Goal: Information Seeking & Learning: Learn about a topic

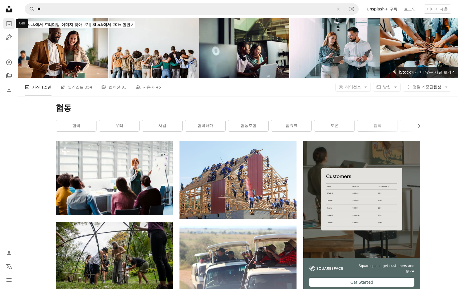
click at [6, 20] on link "A photo" at bounding box center [8, 23] width 11 height 11
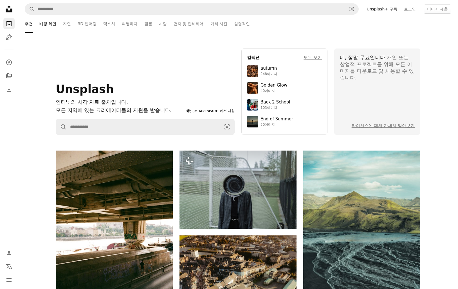
click at [47, 26] on link "배경 화면" at bounding box center [47, 24] width 17 height 18
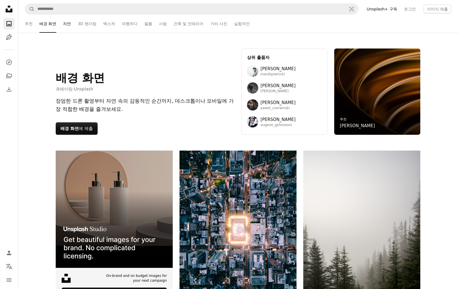
click at [70, 25] on link "자연" at bounding box center [67, 24] width 8 height 18
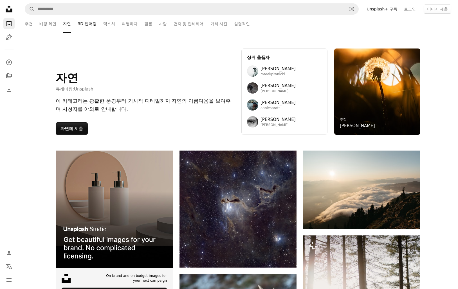
click at [86, 26] on link "3D 렌더링" at bounding box center [87, 24] width 19 height 18
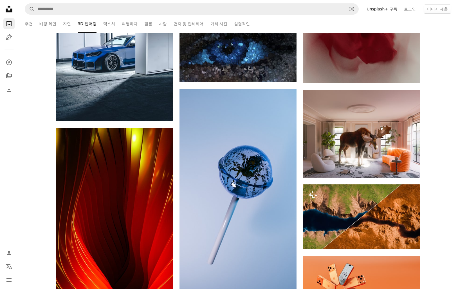
scroll to position [985, 0]
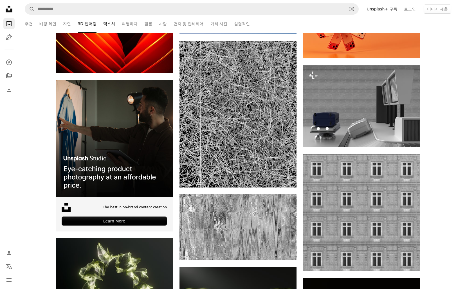
click at [107, 27] on link "텍스처" at bounding box center [109, 24] width 12 height 18
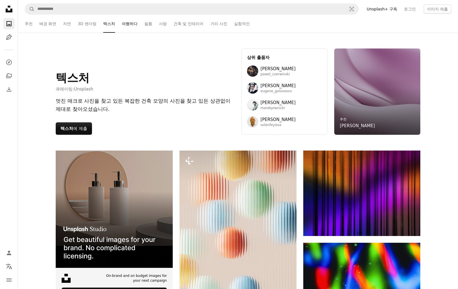
click at [131, 22] on link "여행하다" at bounding box center [130, 24] width 16 height 18
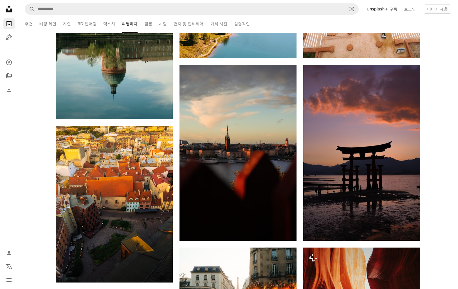
scroll to position [197, 0]
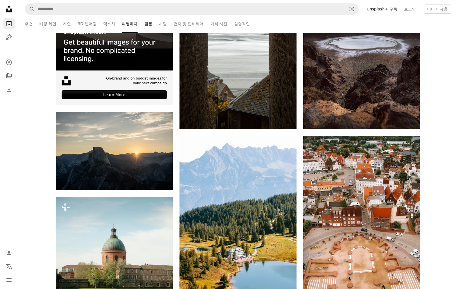
click at [151, 22] on link "필름" at bounding box center [148, 24] width 8 height 18
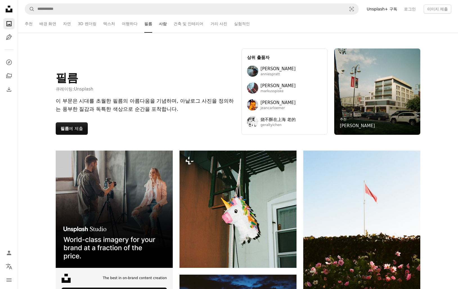
click at [166, 27] on link "사람" at bounding box center [163, 24] width 8 height 18
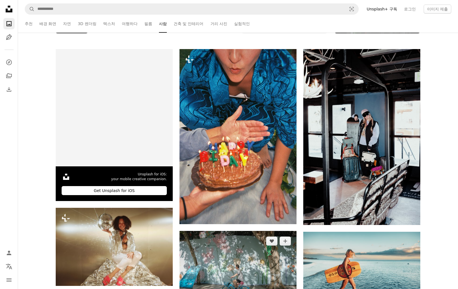
scroll to position [263, 0]
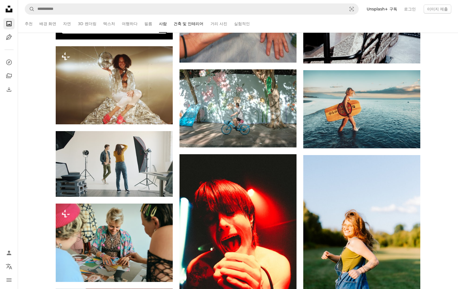
click at [193, 22] on link "건축 및 인테리어" at bounding box center [189, 24] width 30 height 18
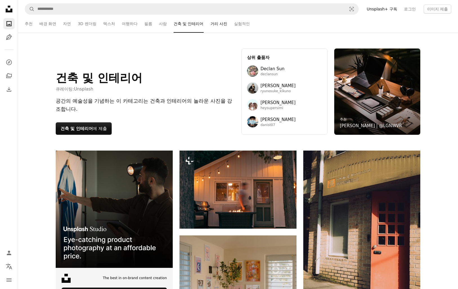
click at [216, 24] on link "거리 사진" at bounding box center [219, 24] width 17 height 18
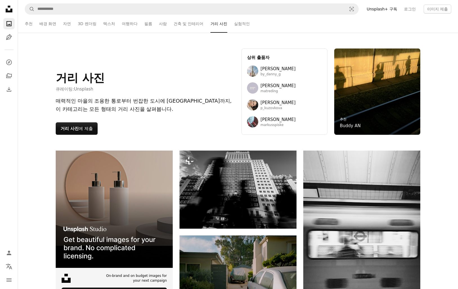
click at [250, 26] on ul "추천 배경 화면 자연 3D 렌더링 텍스처 여행하다 필름 사람 건축 및 인테리어 거리 사진 실험적인" at bounding box center [238, 24] width 427 height 18
click at [244, 24] on link "실험적인" at bounding box center [242, 24] width 16 height 18
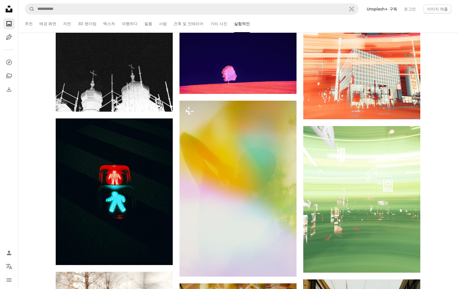
scroll to position [1182, 0]
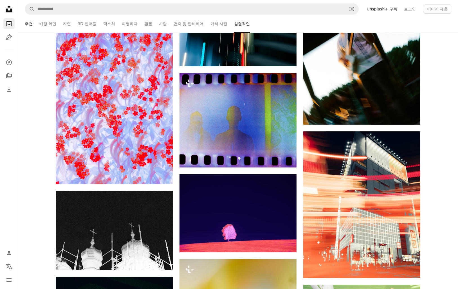
click at [32, 24] on link "추천" at bounding box center [29, 24] width 8 height 18
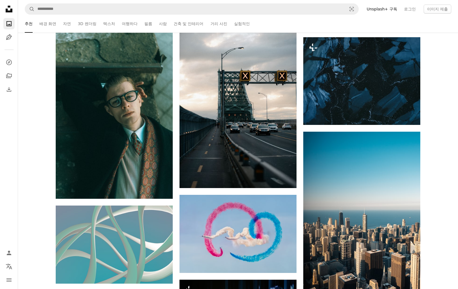
scroll to position [2102, 0]
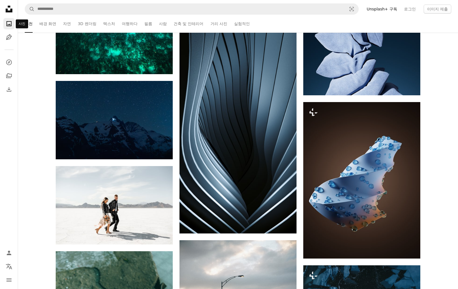
click at [7, 23] on icon "A photo" at bounding box center [9, 23] width 7 height 7
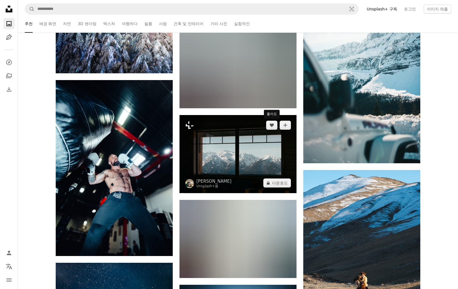
scroll to position [1642, 0]
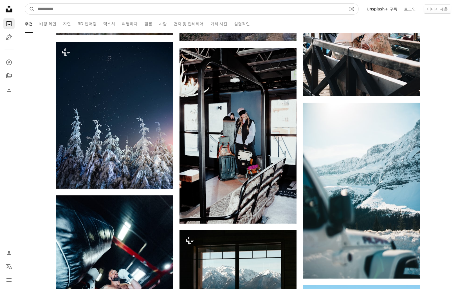
click at [242, 13] on input "사이트 전체에서 이미지 찾기" at bounding box center [190, 9] width 311 height 11
type input "*"
type input "***"
click button "A magnifying glass" at bounding box center [30, 9] width 10 height 11
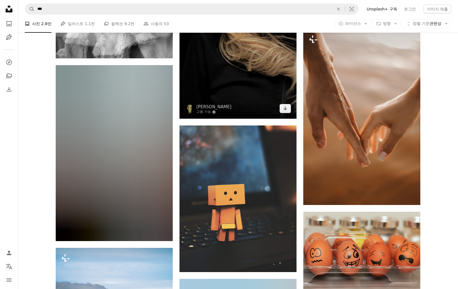
scroll to position [525, 0]
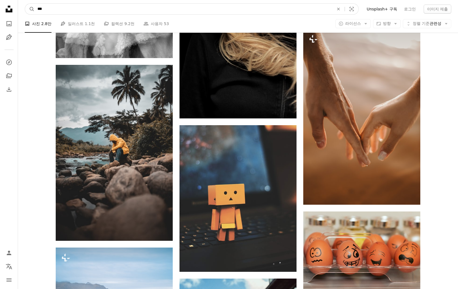
click at [140, 10] on input "***" at bounding box center [184, 9] width 298 height 11
type input "******"
click at [25, 4] on button "A magnifying glass" at bounding box center [30, 9] width 10 height 11
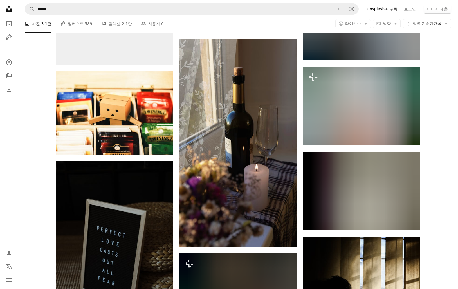
scroll to position [657, 0]
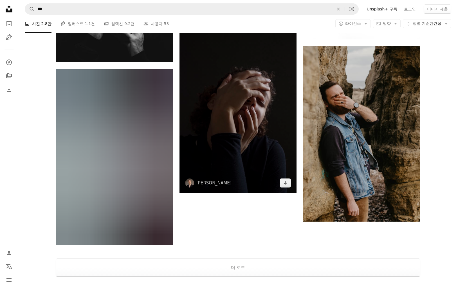
scroll to position [980, 0]
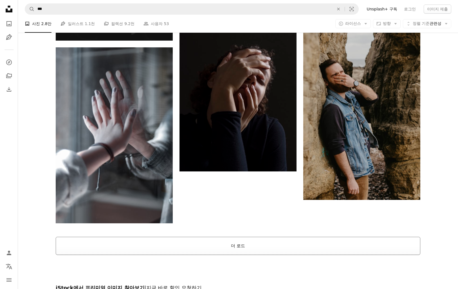
click at [246, 236] on button "더 로드" at bounding box center [238, 245] width 365 height 18
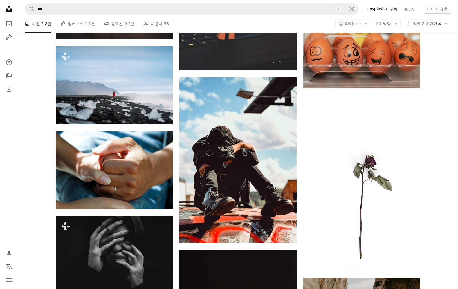
scroll to position [717, 0]
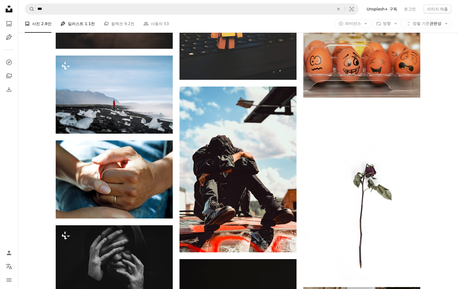
click at [83, 24] on link "Pen Tool 일러스트 1.1천" at bounding box center [78, 24] width 35 height 18
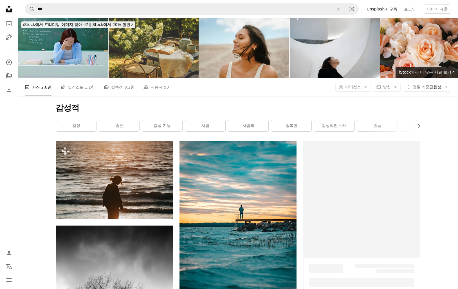
scroll to position [717, 0]
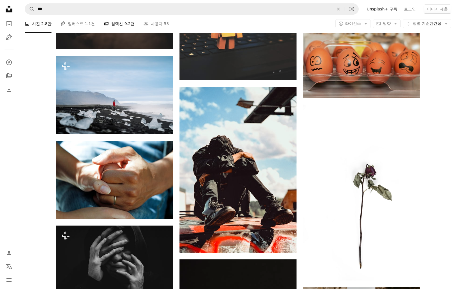
click at [117, 24] on link "A stack of folders 컬렉션 9.2천" at bounding box center [119, 24] width 31 height 18
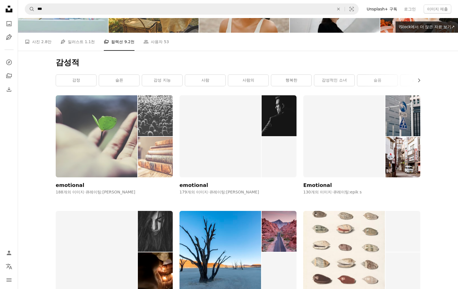
scroll to position [66, 0]
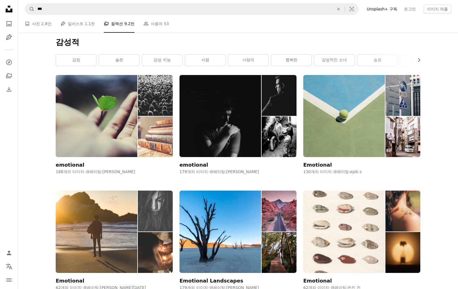
click at [104, 190] on img at bounding box center [97, 231] width 82 height 82
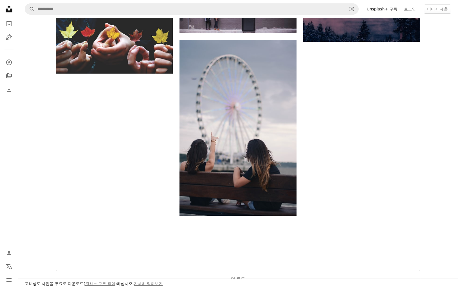
scroll to position [788, 0]
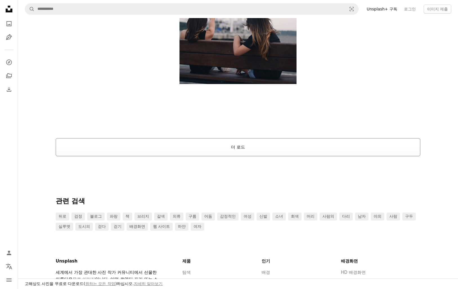
click at [180, 148] on button "더 로드" at bounding box center [238, 147] width 365 height 18
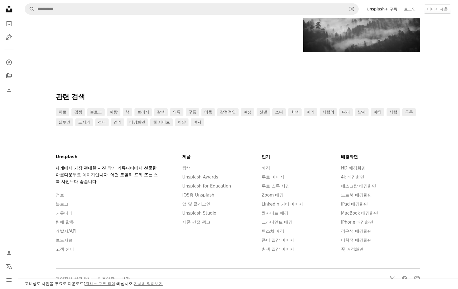
scroll to position [2023, 0]
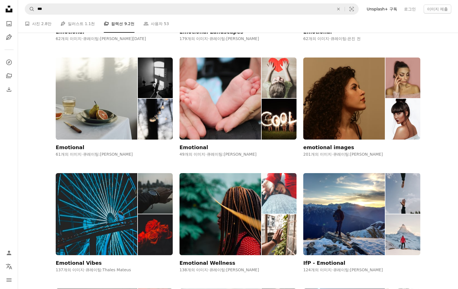
scroll to position [328, 0]
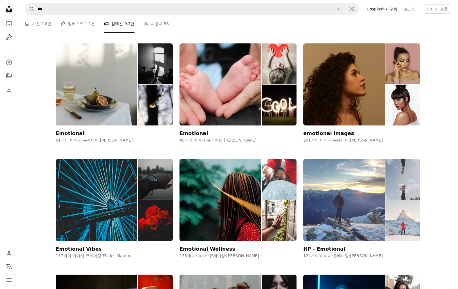
click at [337, 159] on img at bounding box center [344, 200] width 82 height 82
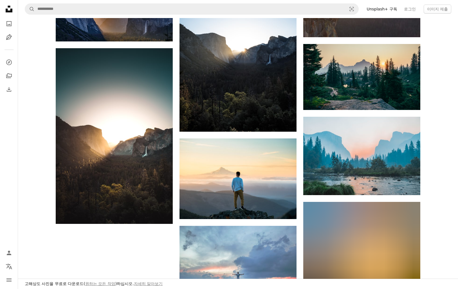
scroll to position [788, 0]
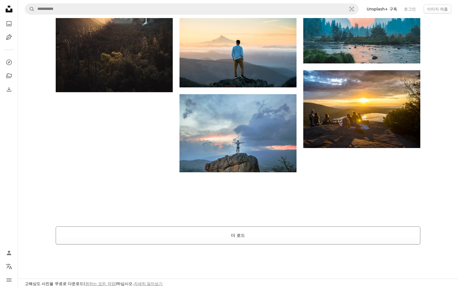
click at [253, 231] on button "더 로드" at bounding box center [238, 235] width 365 height 18
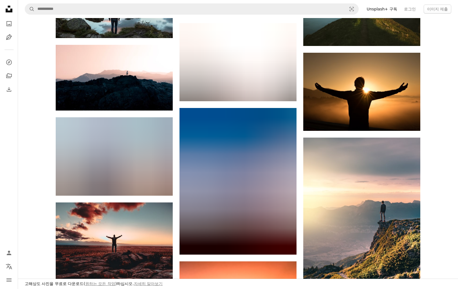
scroll to position [1839, 0]
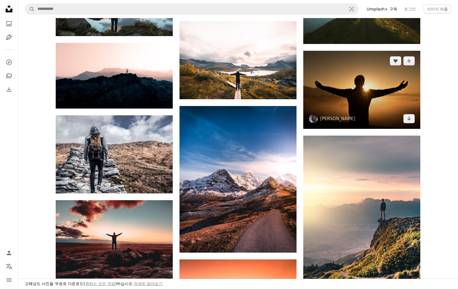
click at [370, 86] on img at bounding box center [361, 90] width 117 height 78
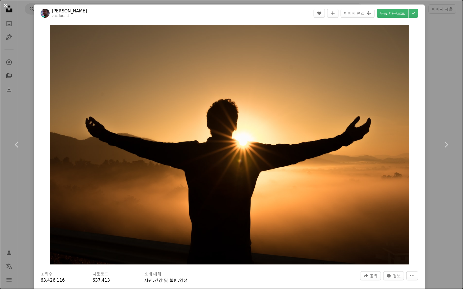
click at [8, 6] on button "An X shape" at bounding box center [5, 5] width 7 height 7
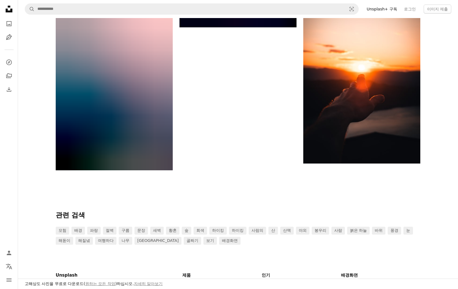
scroll to position [4795, 0]
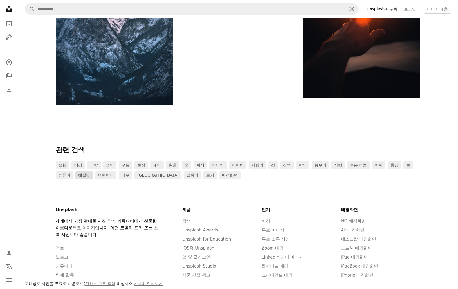
click at [86, 178] on link "해질녘" at bounding box center [83, 175] width 17 height 8
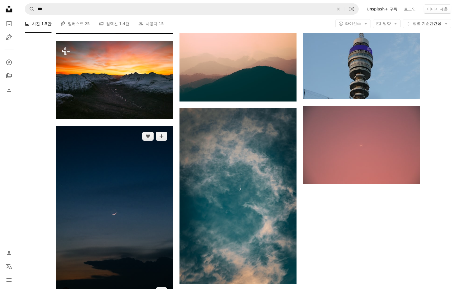
scroll to position [801, 0]
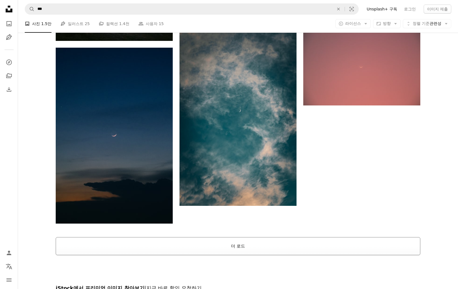
click at [175, 237] on button "더 로드" at bounding box center [238, 246] width 365 height 18
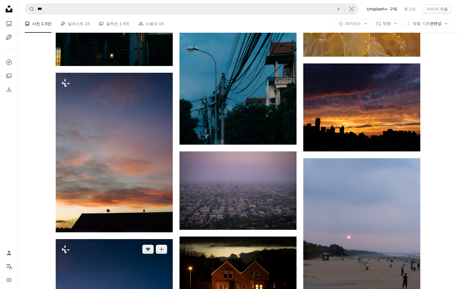
scroll to position [1458, 0]
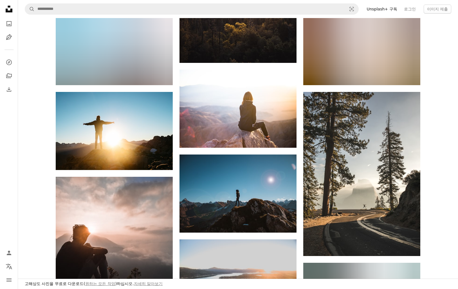
scroll to position [4795, 0]
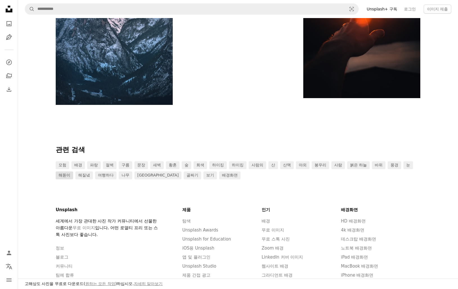
click at [68, 175] on link "해돋이" at bounding box center [64, 175] width 17 height 8
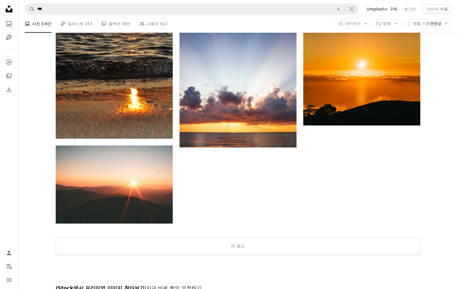
scroll to position [789, 0]
click at [198, 236] on button "더 로드" at bounding box center [238, 245] width 365 height 18
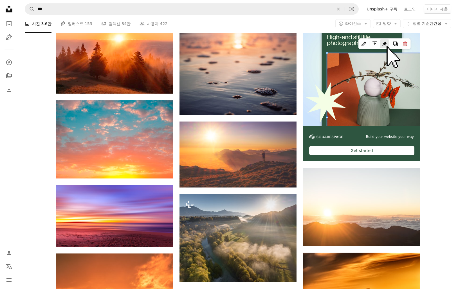
scroll to position [1971, 0]
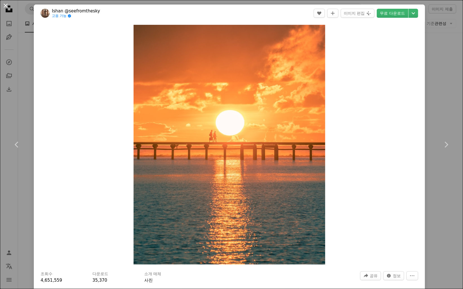
click at [8, 4] on button "An X shape" at bounding box center [5, 5] width 7 height 7
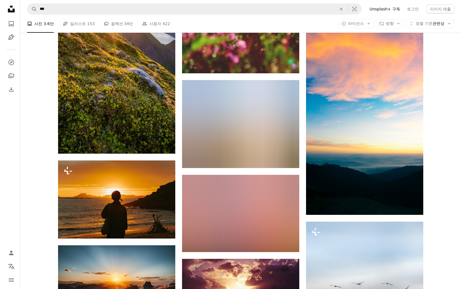
scroll to position [2825, 0]
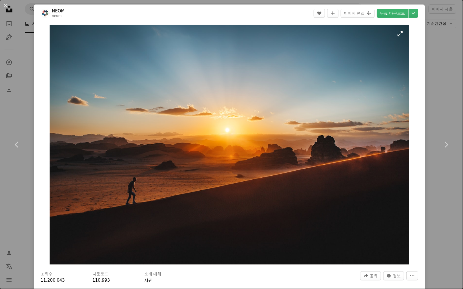
scroll to position [131, 0]
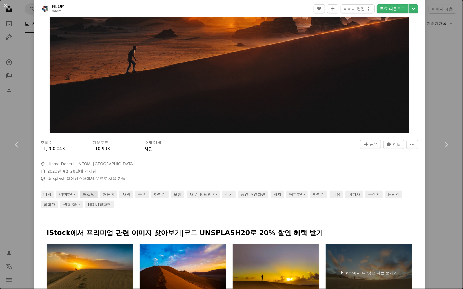
click at [94, 196] on link "해질녘" at bounding box center [88, 194] width 17 height 8
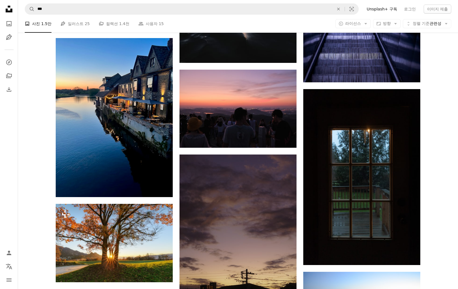
scroll to position [2233, 0]
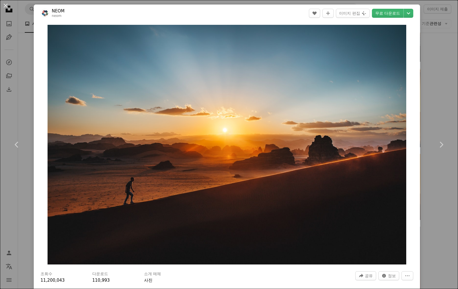
scroll to position [2825, 0]
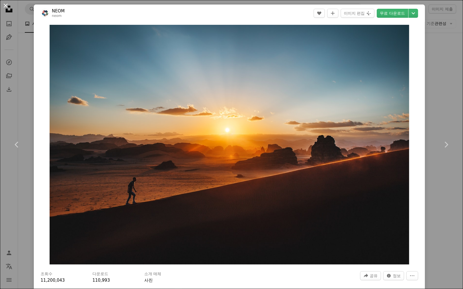
click at [7, 5] on button "An X shape" at bounding box center [5, 5] width 7 height 7
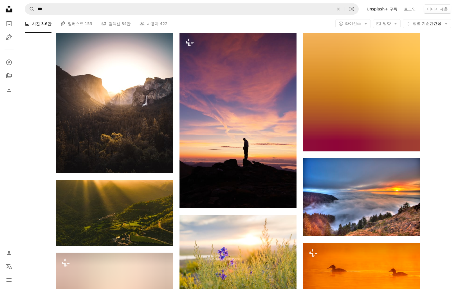
scroll to position [8014, 0]
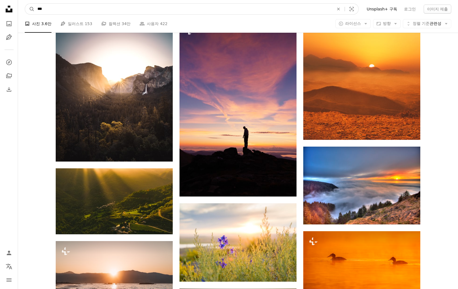
drag, startPoint x: 157, startPoint y: 8, endPoint x: 75, endPoint y: 10, distance: 81.9
click at [75, 10] on input "***" at bounding box center [184, 9] width 298 height 11
type input "*"
type input "****"
click button "A magnifying glass" at bounding box center [30, 9] width 10 height 11
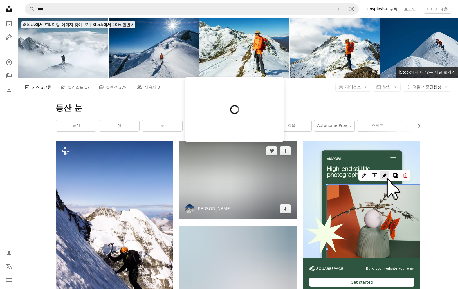
scroll to position [66, 0]
